Goal: Task Accomplishment & Management: Complete application form

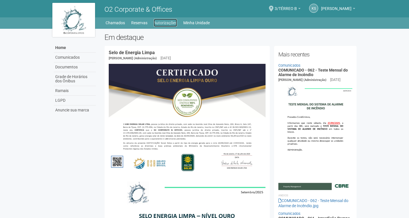
click at [161, 24] on link "Autorizações" at bounding box center [165, 23] width 23 height 8
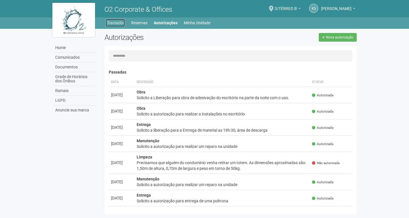
click at [113, 21] on link "Chamados" at bounding box center [115, 23] width 19 height 8
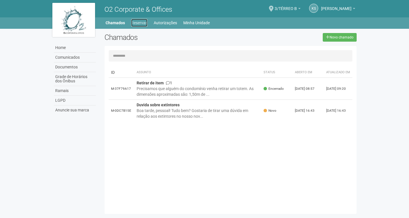
click at [136, 22] on link "Reservas" at bounding box center [139, 23] width 16 height 8
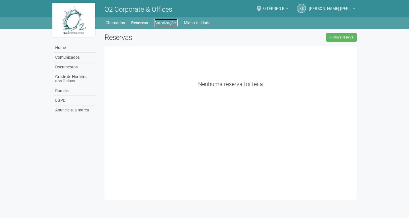
click at [163, 23] on link "Autorizações" at bounding box center [165, 23] width 23 height 8
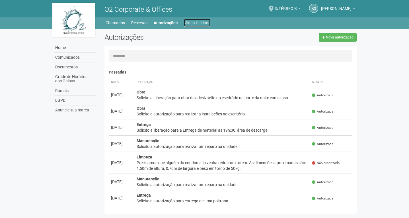
click at [198, 23] on link "Minha Unidade" at bounding box center [197, 23] width 26 height 8
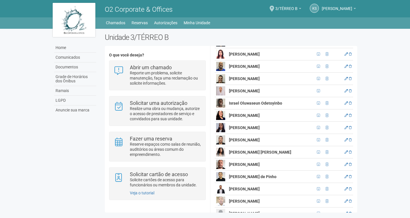
scroll to position [164, 0]
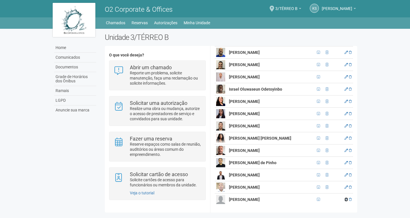
click at [345, 199] on icon at bounding box center [345, 198] width 3 height 3
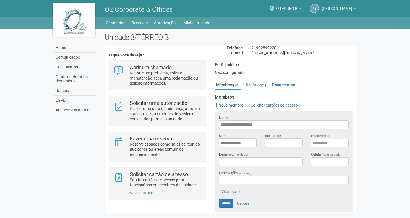
scroll to position [77, 0]
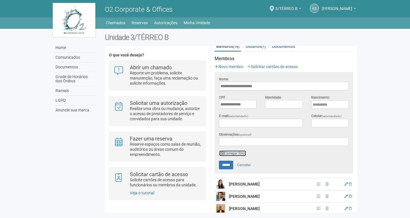
click at [240, 150] on link "Carregar foto" at bounding box center [232, 153] width 27 height 6
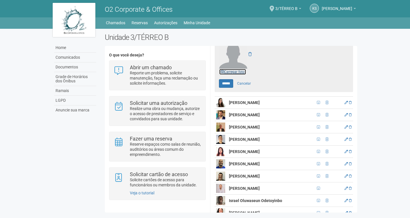
scroll to position [191, 0]
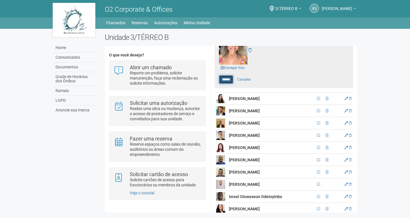
click at [226, 79] on input "******" at bounding box center [226, 79] width 14 height 9
type input "******"
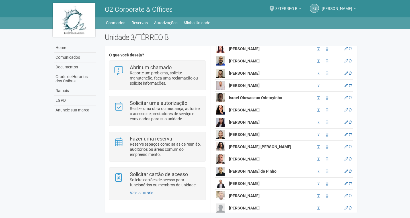
scroll to position [164, 0]
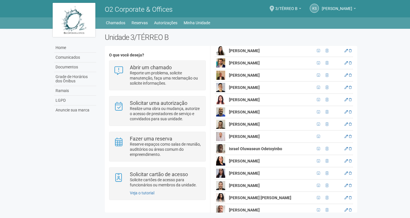
scroll to position [50, 0]
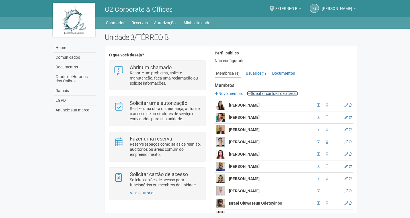
click at [270, 93] on link "Solicitar cartões de acesso" at bounding box center [272, 93] width 51 height 5
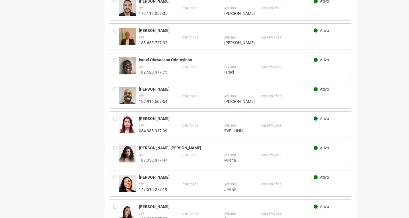
scroll to position [405, 0]
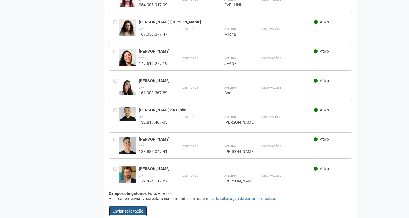
click at [132, 206] on button "Enviar solicitação" at bounding box center [128, 211] width 38 height 10
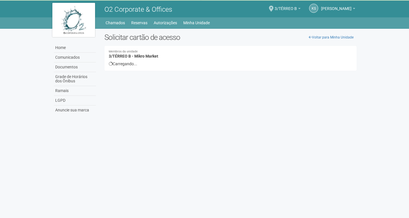
scroll to position [0, 0]
